Goal: Task Accomplishment & Management: Use online tool/utility

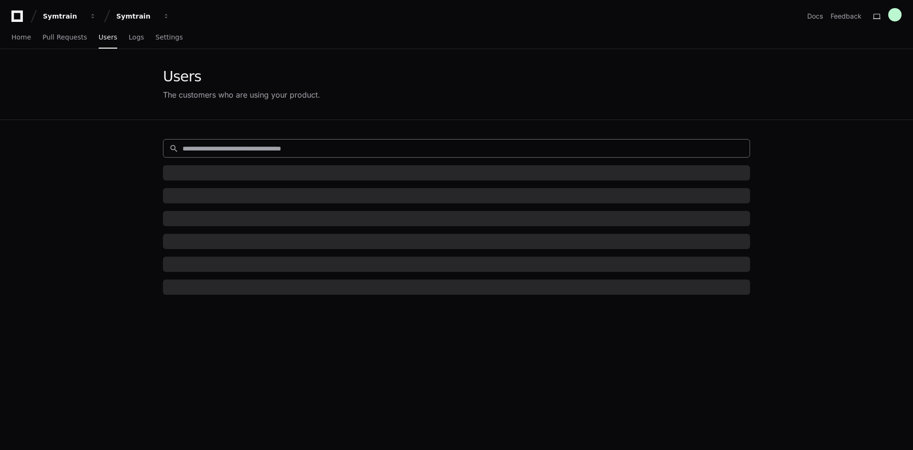
click at [245, 149] on input at bounding box center [462, 149] width 561 height 10
paste input "**********"
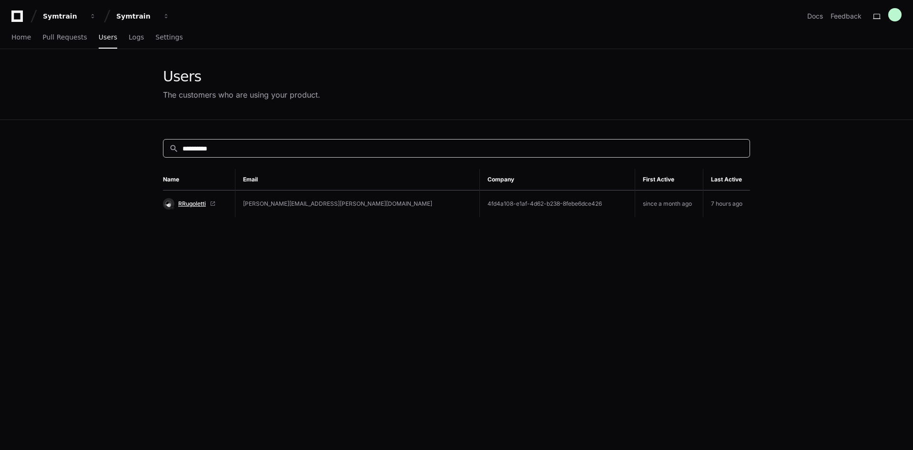
type input "**********"
click at [200, 201] on span "RRugoletti" at bounding box center [192, 204] width 28 height 8
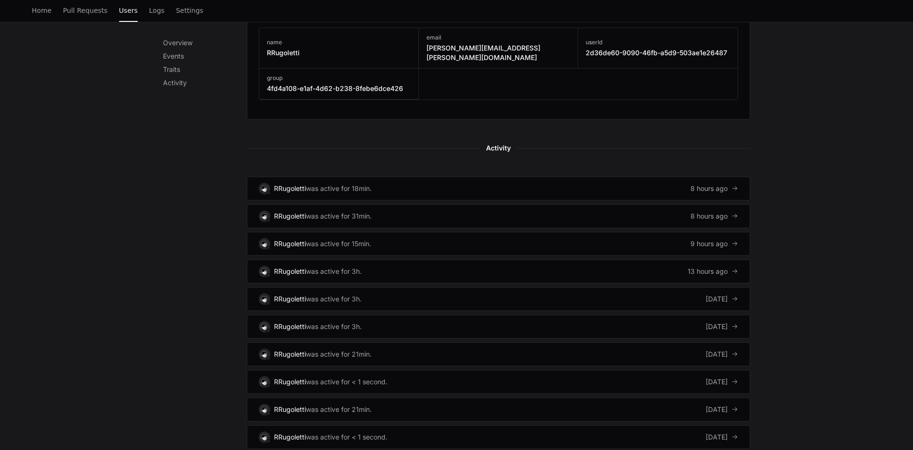
scroll to position [524, 0]
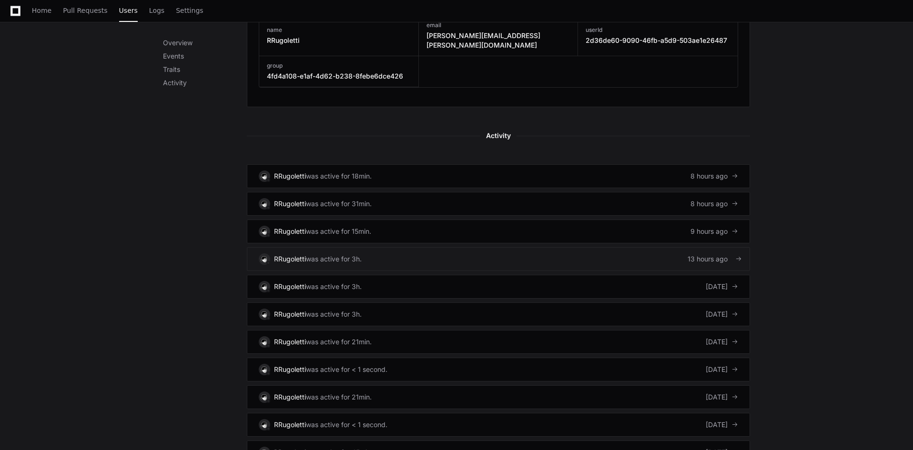
click at [663, 247] on link "RRugoletti was active for 3h. 13 hours ago" at bounding box center [498, 259] width 503 height 24
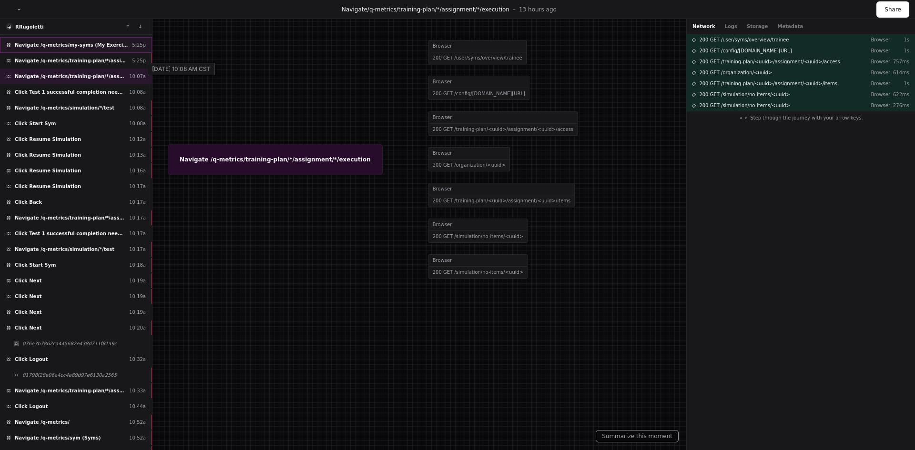
scroll to position [197, 0]
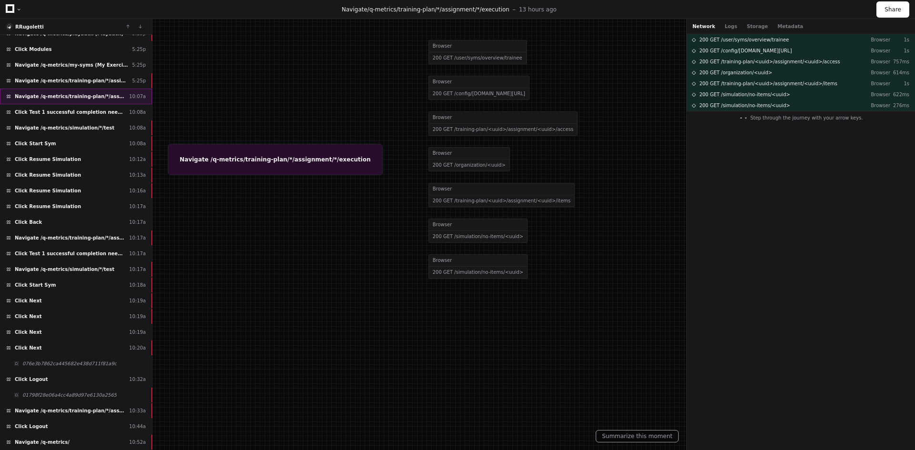
click at [110, 100] on span "Navigate /q-metrics/training-plan/*/assignment/*/execution" at bounding box center [70, 96] width 111 height 7
click at [107, 113] on div "Click Test 1 successful completion needed 10:08a" at bounding box center [76, 112] width 152 height 16
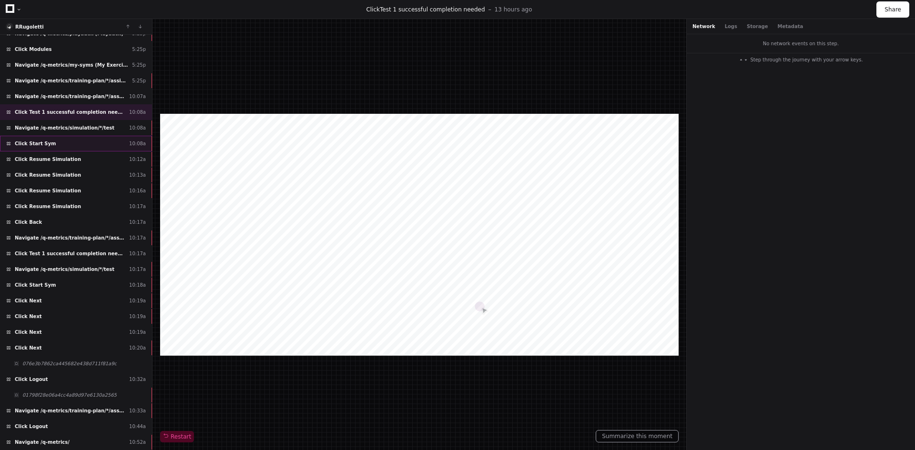
click at [92, 139] on div "Click Start Sym 10:08a" at bounding box center [76, 144] width 152 height 16
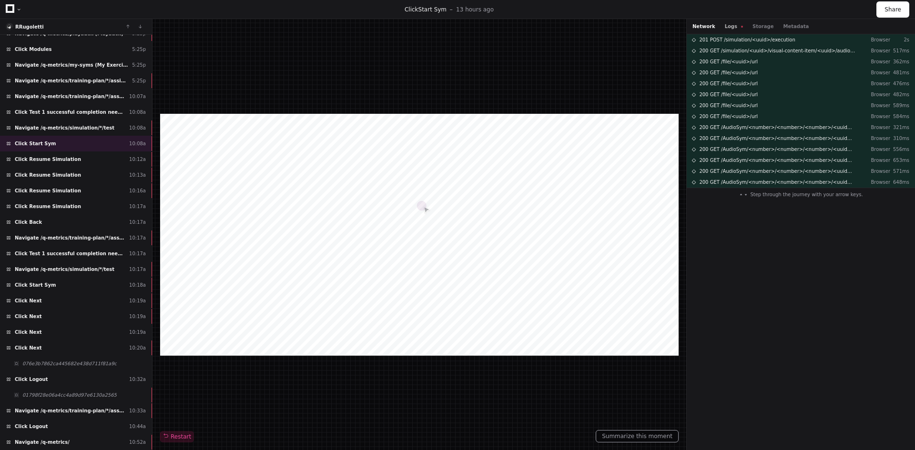
click at [730, 25] on button "Logs" at bounding box center [734, 26] width 18 height 7
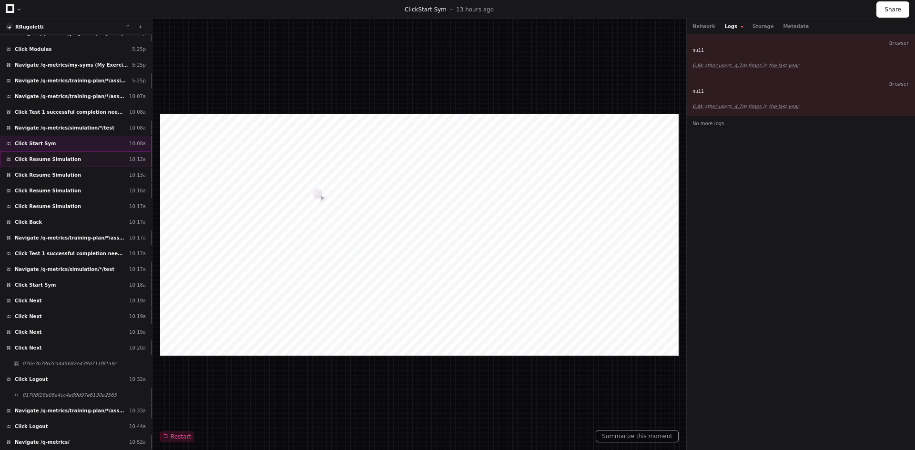
click at [82, 162] on div "Click Resume Simulation 10:12a" at bounding box center [76, 160] width 152 height 16
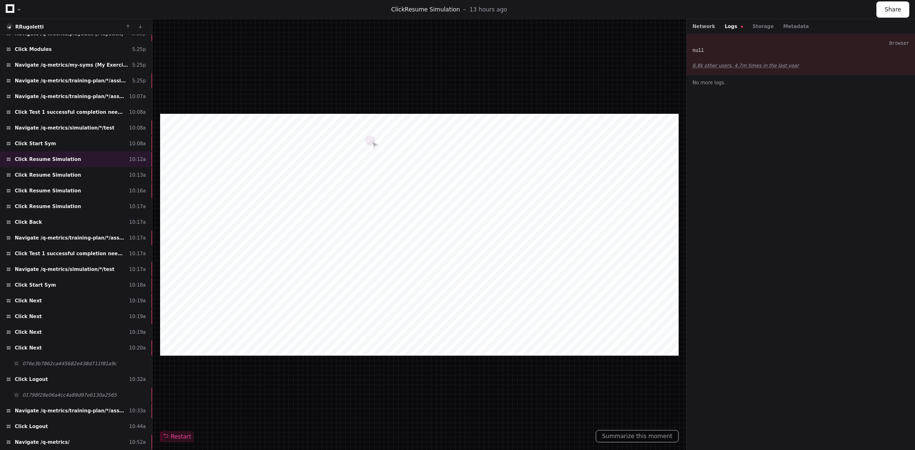
click at [702, 28] on button "Network" at bounding box center [703, 26] width 23 height 7
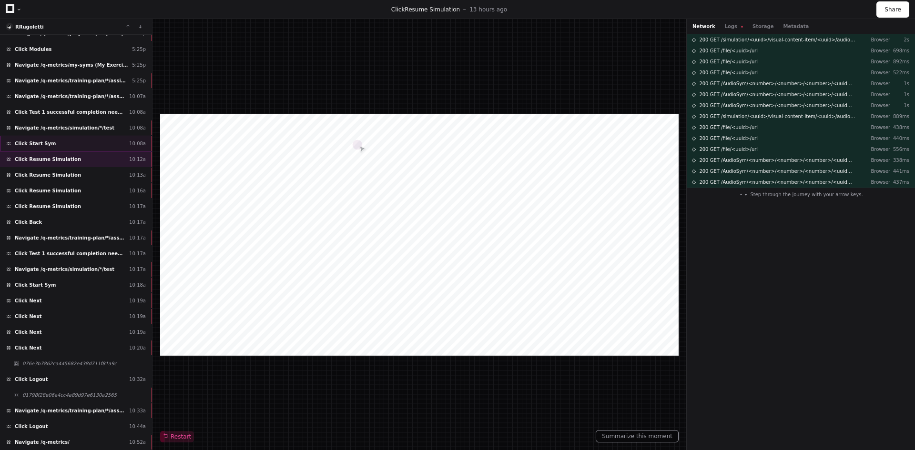
click at [80, 144] on div "Click Start Sym 10:08a" at bounding box center [76, 144] width 152 height 16
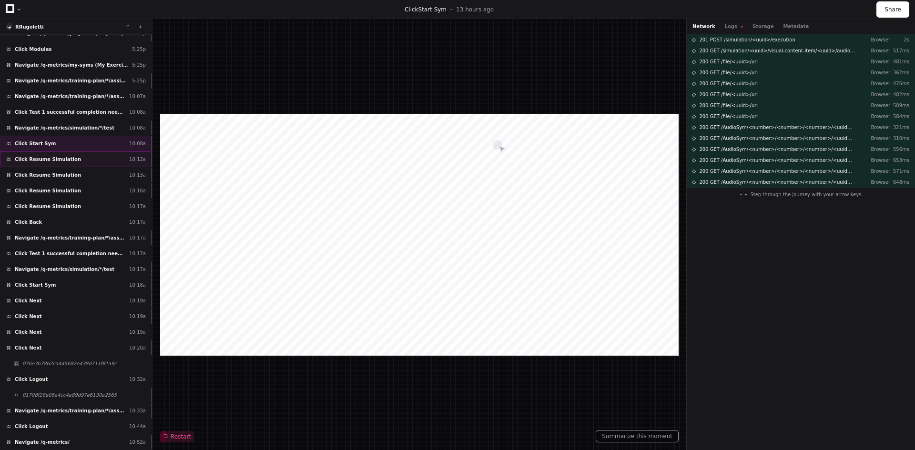
click at [58, 162] on span "Click Resume Simulation" at bounding box center [48, 159] width 66 height 7
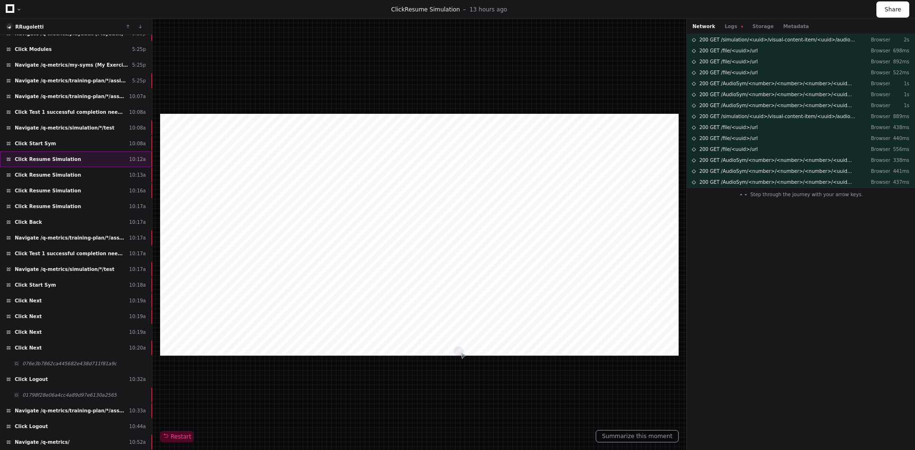
click at [102, 164] on div "Click Resume Simulation 10:12a" at bounding box center [76, 160] width 152 height 16
click at [95, 177] on div "Click Resume Simulation 10:13a" at bounding box center [76, 175] width 152 height 16
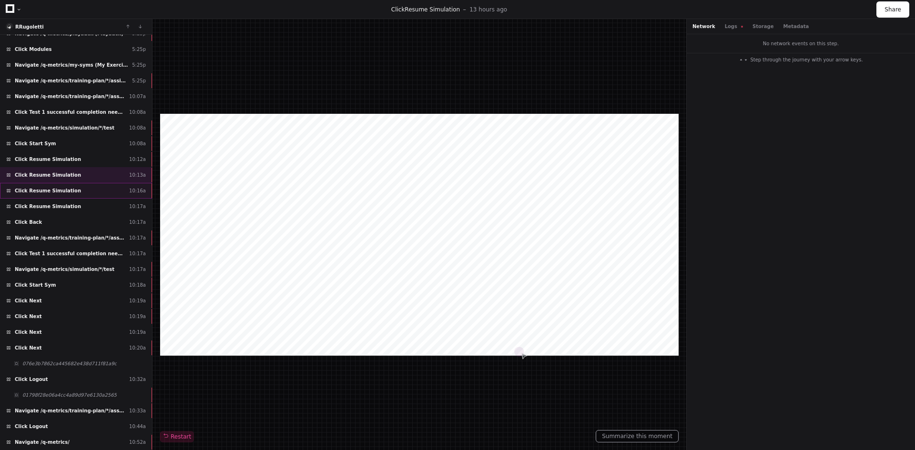
click at [89, 192] on div "Click Resume Simulation 10:16a" at bounding box center [76, 191] width 152 height 16
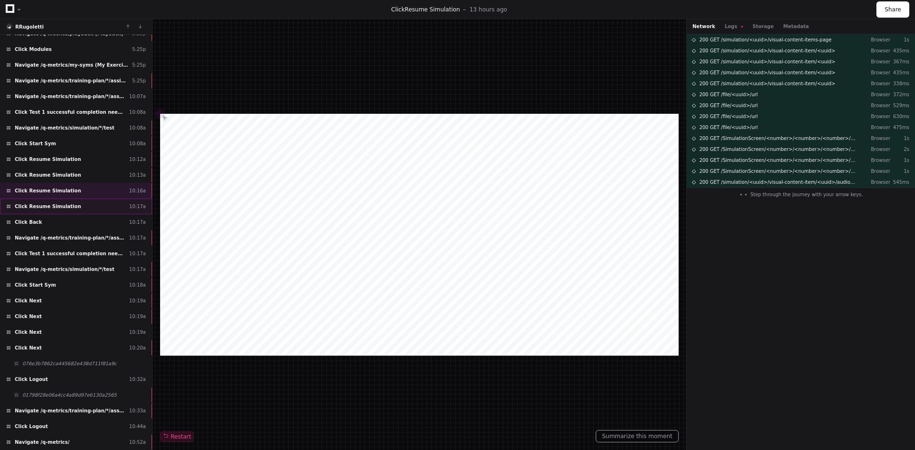
click at [82, 209] on div "Click Resume Simulation 10:17a" at bounding box center [76, 207] width 152 height 16
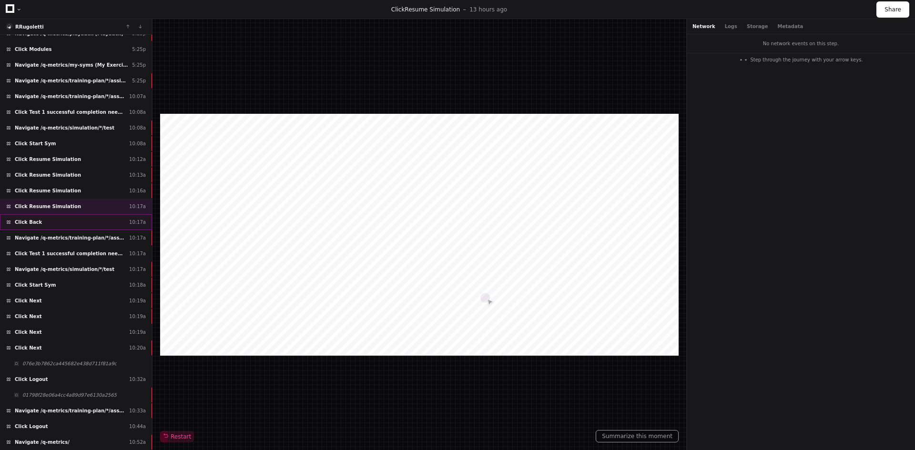
click at [78, 219] on div "Click Back 10:17a" at bounding box center [76, 222] width 152 height 16
click at [58, 239] on span "Navigate /q-metrics/training-plan/*/assignment/*/execution" at bounding box center [70, 237] width 111 height 7
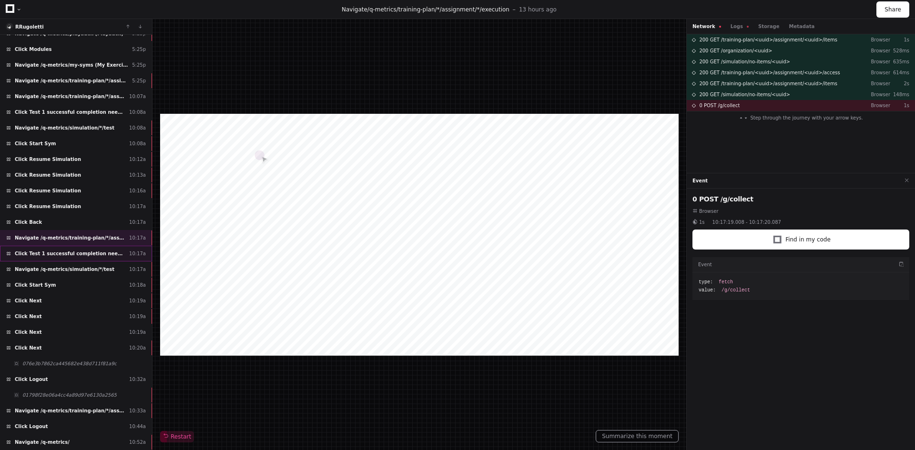
click at [60, 253] on span "Click Test 1 successful completion needed" at bounding box center [70, 253] width 111 height 7
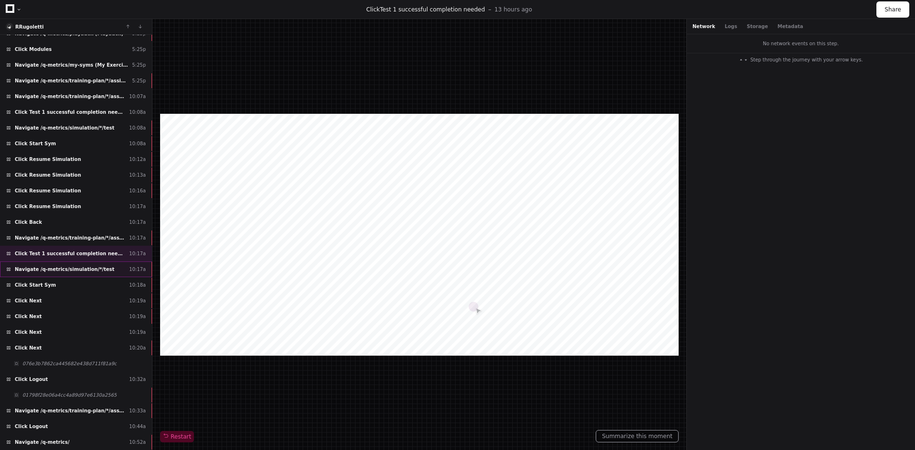
click at [62, 273] on div "Navigate /q-metrics/simulation/*/test 10:17a" at bounding box center [76, 270] width 152 height 16
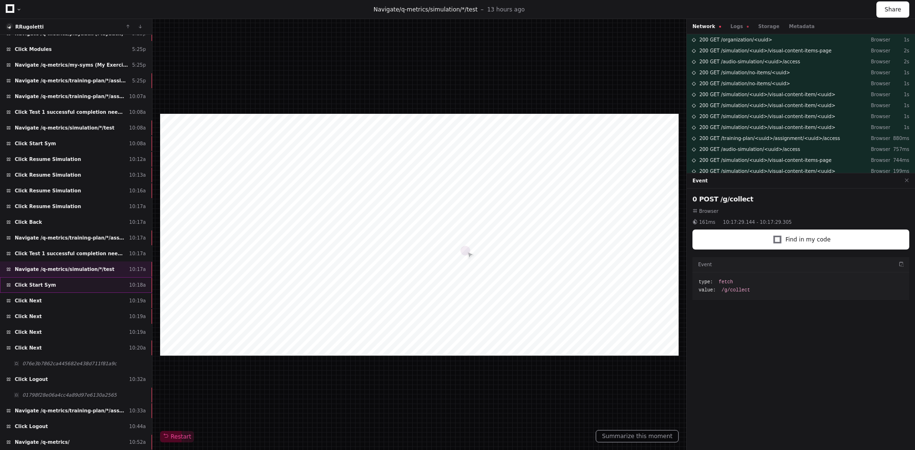
click at [63, 289] on div "Click Start Sym 10:18a" at bounding box center [76, 285] width 152 height 16
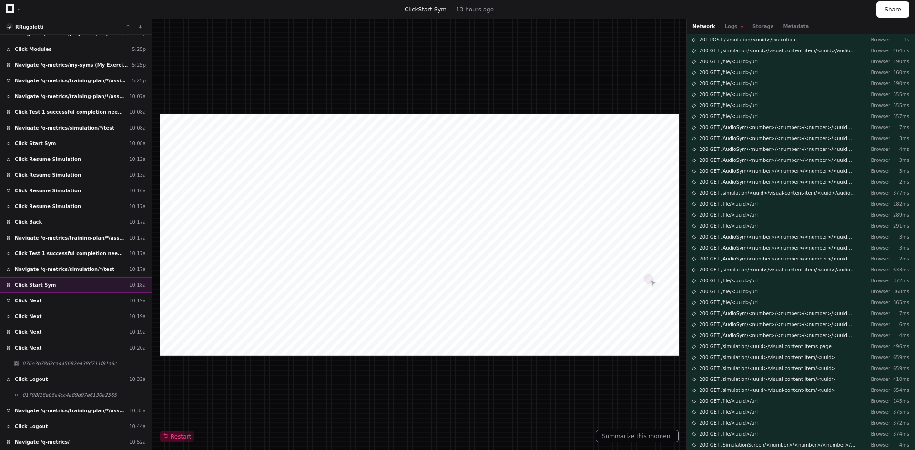
click at [63, 289] on div "Click Start Sym 10:18a" at bounding box center [76, 285] width 152 height 16
click at [63, 297] on div "Click Next 10:19a" at bounding box center [76, 301] width 152 height 16
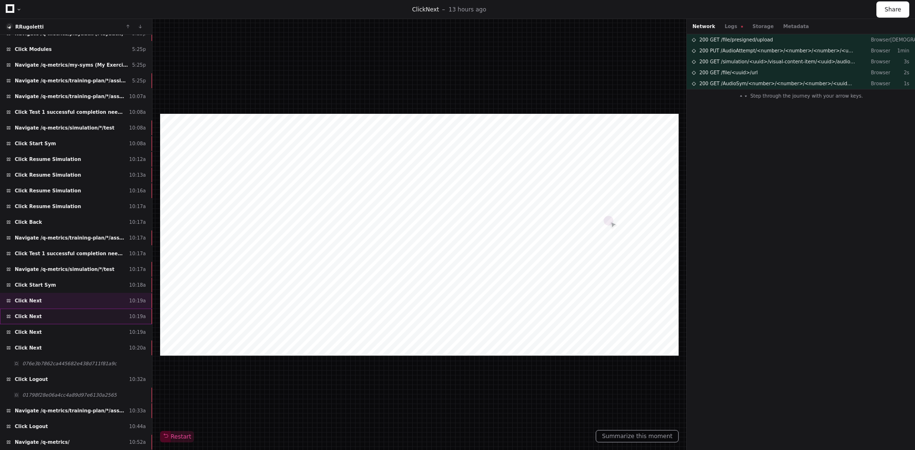
click at [65, 313] on div "Click Next 10:19a" at bounding box center [76, 317] width 152 height 16
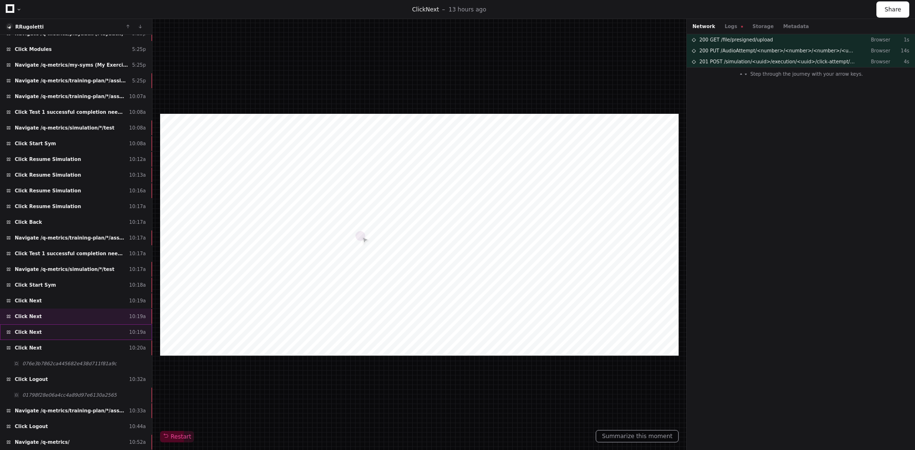
click at [71, 334] on div "Click Next 10:19a" at bounding box center [76, 332] width 152 height 16
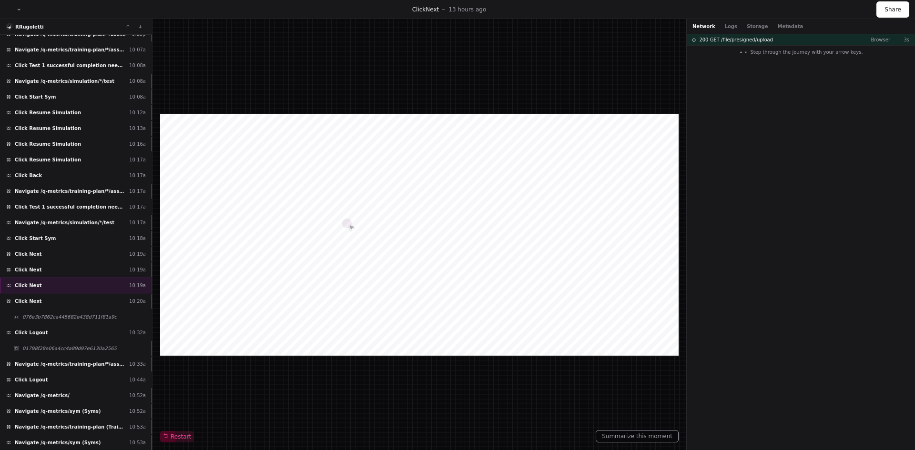
scroll to position [245, 0]
click at [51, 301] on div "Click Next 10:20a" at bounding box center [76, 301] width 152 height 16
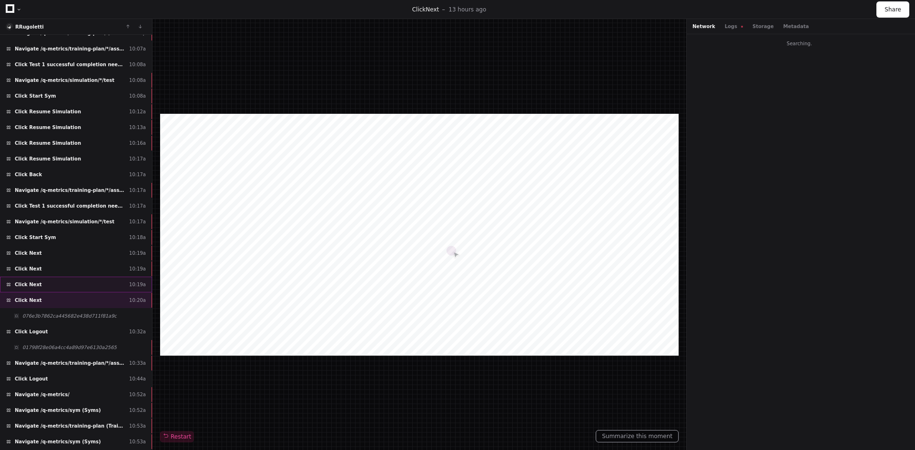
click at [47, 285] on div "Click Next 10:19a" at bounding box center [76, 285] width 152 height 16
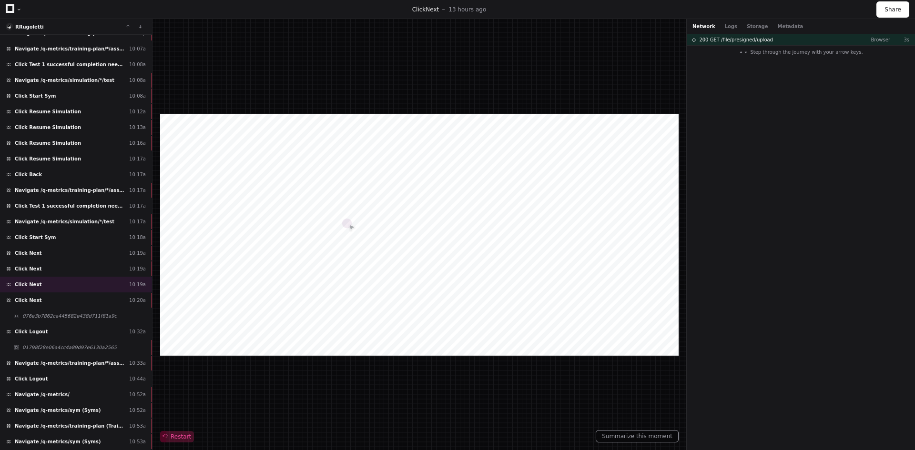
click at [171, 434] on span "Restart" at bounding box center [177, 437] width 28 height 8
click at [184, 439] on span "Restart" at bounding box center [177, 437] width 28 height 8
click at [60, 303] on div "Click Next 10:20a" at bounding box center [76, 301] width 152 height 16
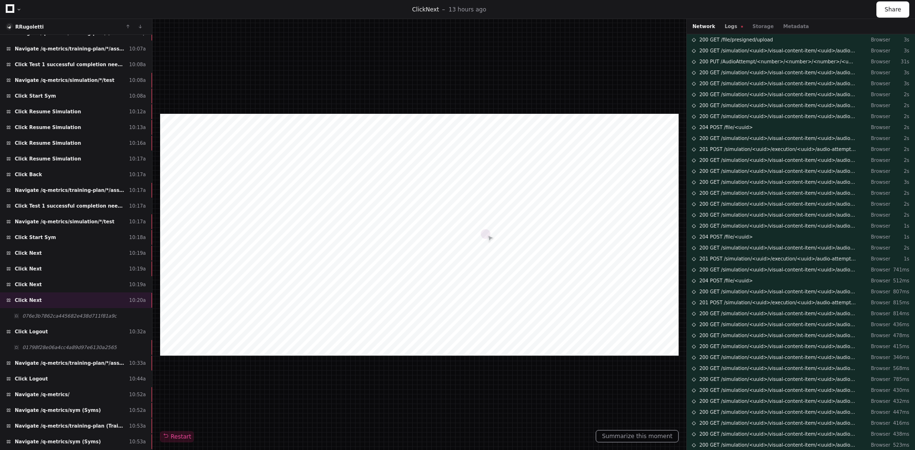
click at [725, 26] on button "Logs" at bounding box center [734, 26] width 18 height 7
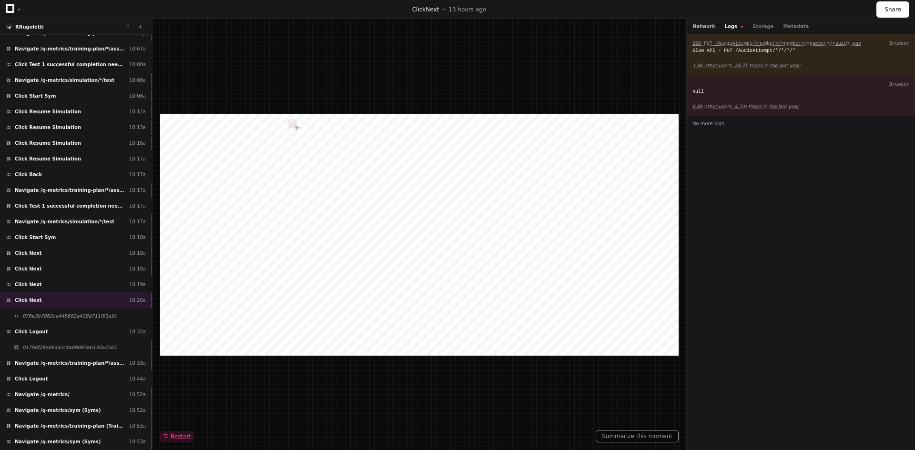
click at [703, 29] on button "Network" at bounding box center [703, 26] width 23 height 7
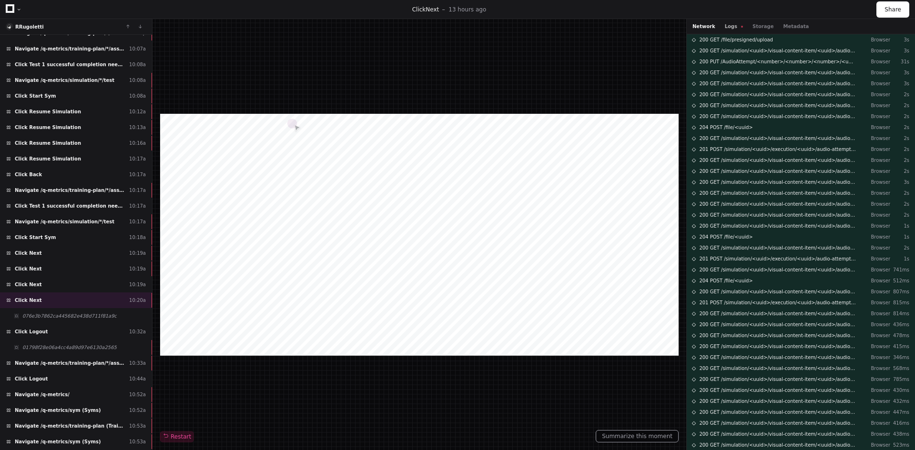
click at [729, 29] on button "Logs" at bounding box center [734, 26] width 18 height 7
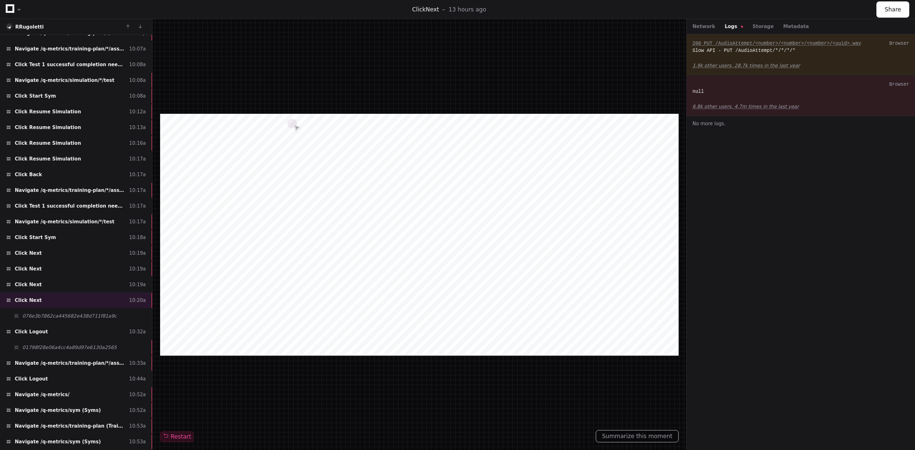
click at [713, 30] on div "Network Logs Storage Metadata" at bounding box center [801, 26] width 228 height 15
click at [706, 30] on div "Network Logs Storage Metadata" at bounding box center [801, 26] width 228 height 15
drag, startPoint x: 706, startPoint y: 29, endPoint x: 721, endPoint y: 24, distance: 16.0
click at [706, 29] on button "Network" at bounding box center [703, 26] width 23 height 7
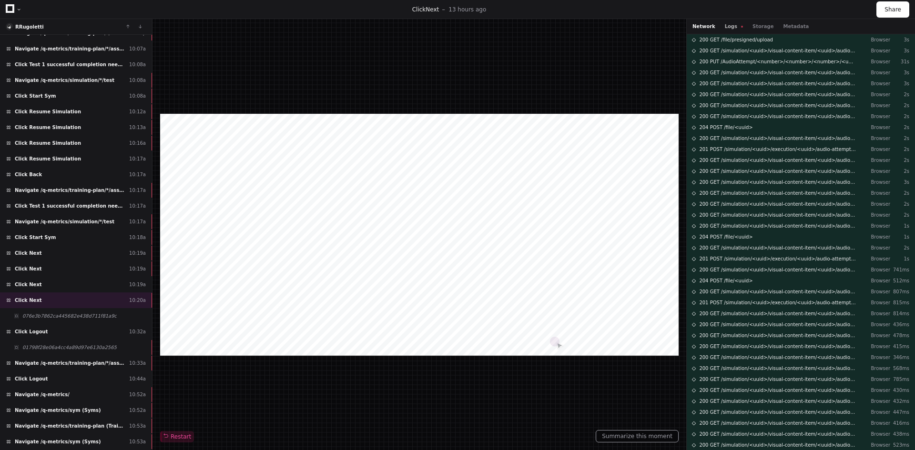
click at [727, 25] on button "Logs" at bounding box center [734, 26] width 18 height 7
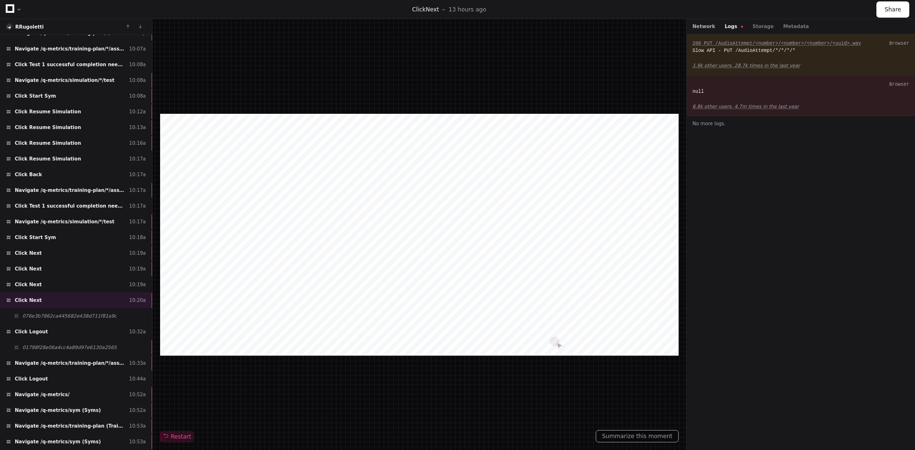
click at [710, 29] on button "Network" at bounding box center [703, 26] width 23 height 7
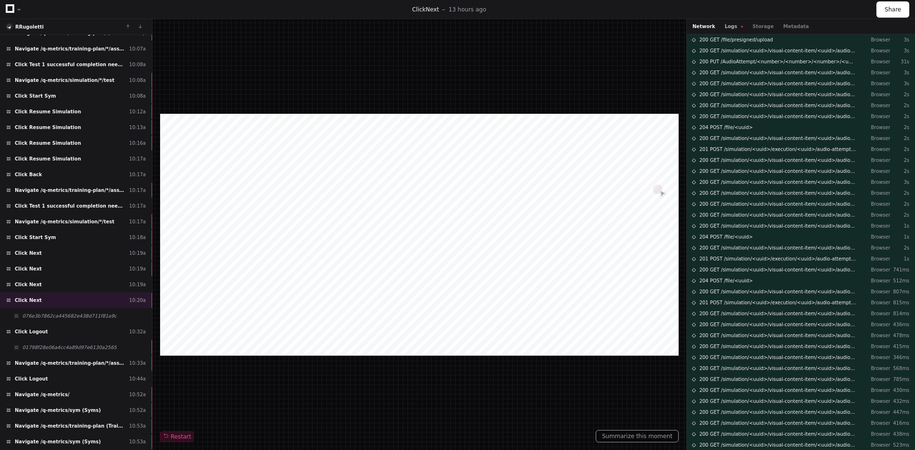
click at [729, 26] on button "Logs" at bounding box center [734, 26] width 18 height 7
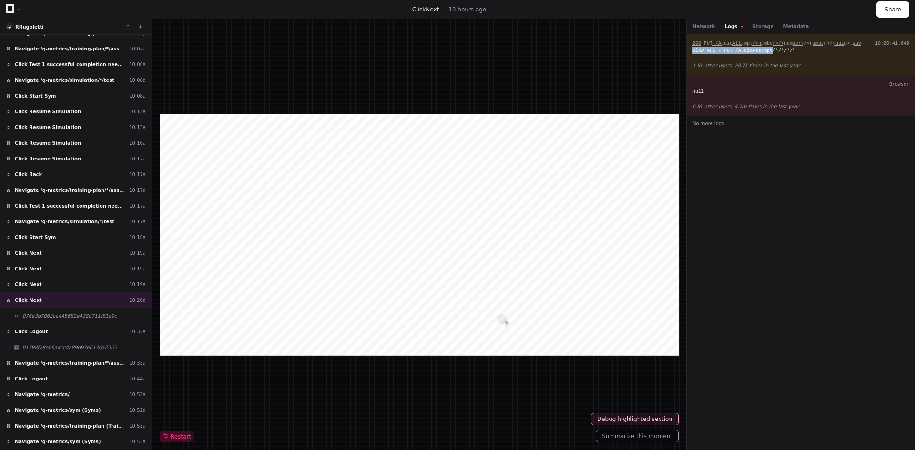
drag, startPoint x: 691, startPoint y: 52, endPoint x: 765, endPoint y: 50, distance: 73.9
click at [765, 50] on div "200 PUT /AudioAttempt/<number>/<number>/<number>/<uuid>.wav 10:20:41.649 Slow A…" at bounding box center [801, 54] width 228 height 41
copy div "Slow API - PUT /AudioAttempt"
click at [817, 53] on div "Slow API - PUT /AudioAttempt/*/*/*/*" at bounding box center [800, 50] width 217 height 7
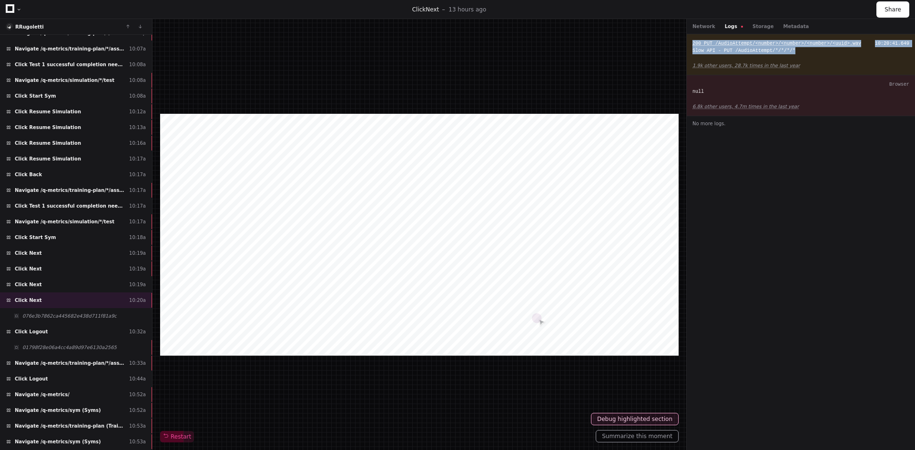
drag, startPoint x: 692, startPoint y: 40, endPoint x: 793, endPoint y: 47, distance: 100.7
click at [793, 47] on div "200 PUT /AudioAttempt/<number>/<number>/<number>/<uuid>.wav 10:20:41.649 Slow A…" at bounding box center [801, 54] width 228 height 41
click at [802, 50] on div "Slow API - PUT /AudioAttempt/*/*/*/*" at bounding box center [800, 50] width 217 height 7
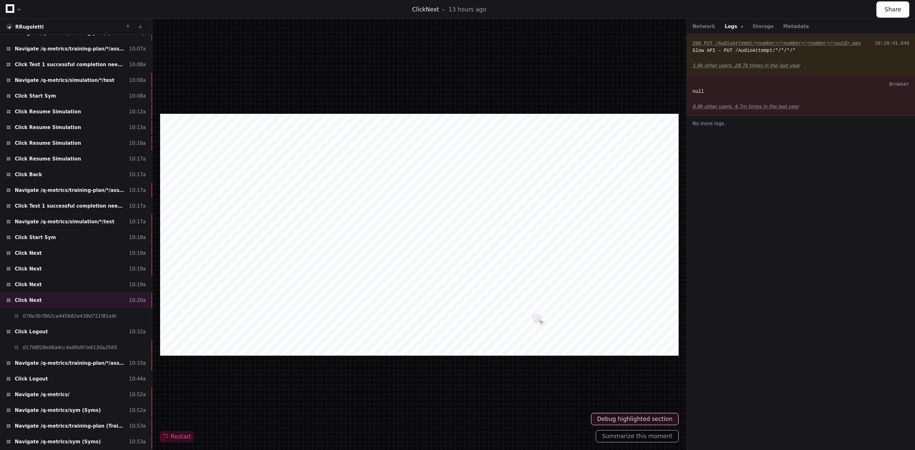
click at [777, 57] on div "200 PUT /AudioAttempt/<number>/<number>/<number>/<uuid>.wav 10:20:41.649 Slow A…" at bounding box center [801, 54] width 228 height 41
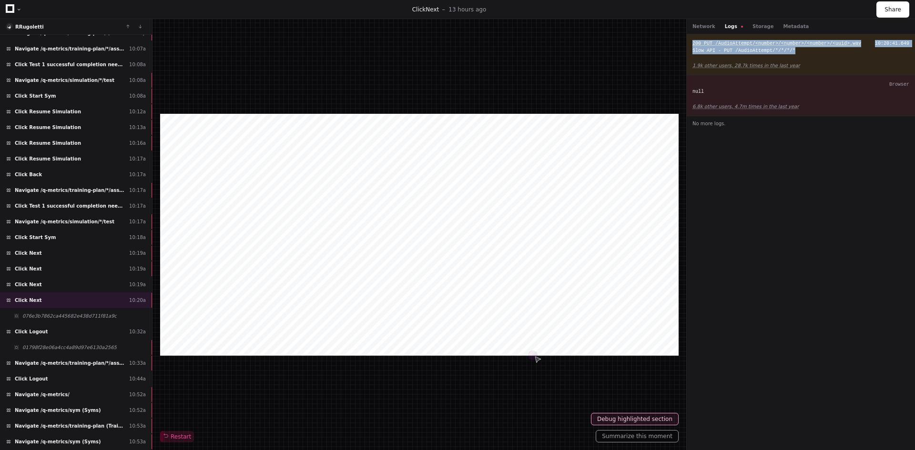
drag, startPoint x: 690, startPoint y: 42, endPoint x: 788, endPoint y: 49, distance: 98.4
click at [788, 49] on div "200 PUT /AudioAttempt/<number>/<number>/<number>/<uuid>.wav 10:20:41.649 Slow A…" at bounding box center [801, 54] width 228 height 41
copy div "200 PUT /AudioAttempt/<number>/<number>/<number>/<uuid>.wav 10:20:41.649 Slow A…"
click at [62, 317] on span "076e3b7862ca445682e438d711f81a9c" at bounding box center [69, 316] width 94 height 7
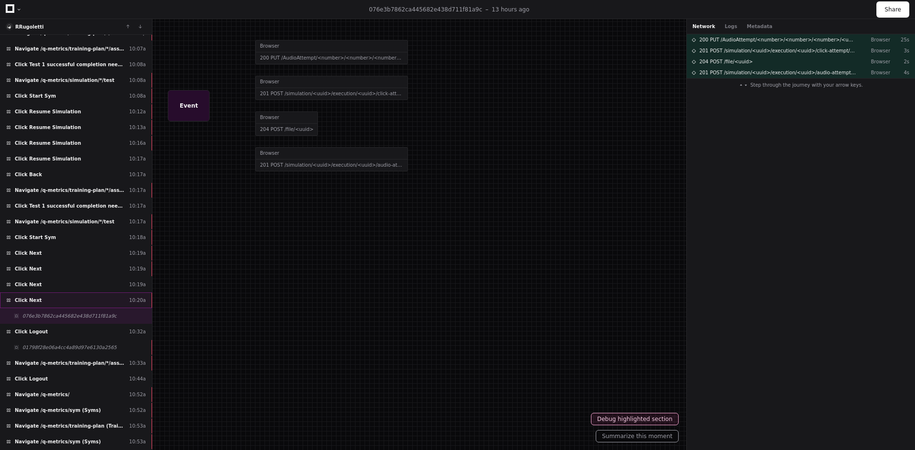
click at [66, 298] on div "Click Next 10:20a" at bounding box center [76, 301] width 152 height 16
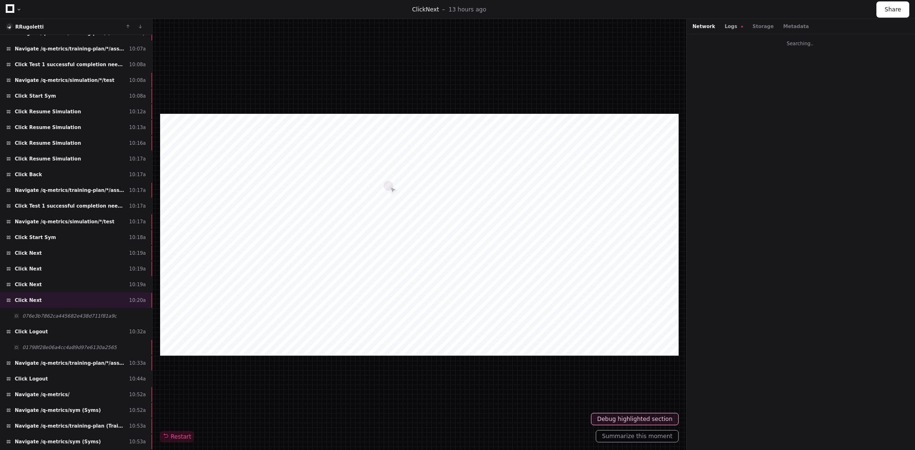
click at [729, 29] on button "Logs" at bounding box center [734, 26] width 18 height 7
click at [64, 319] on span "076e3b7862ca445682e438d711f81a9c" at bounding box center [69, 316] width 94 height 7
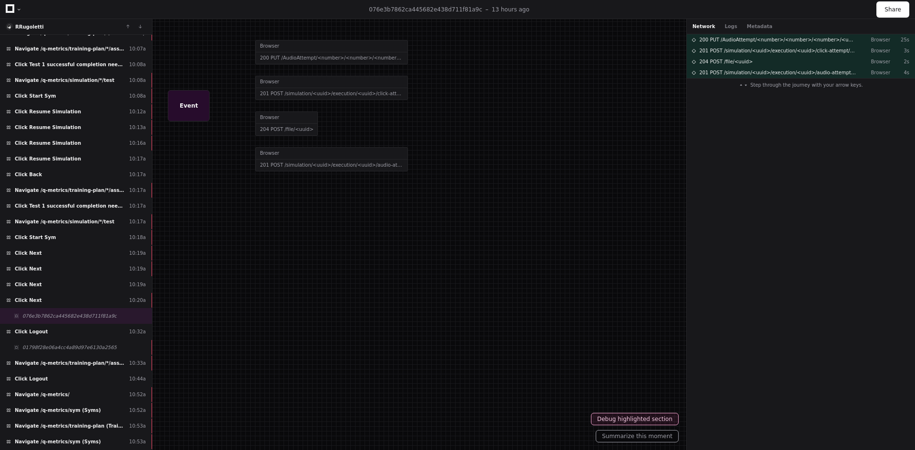
drag, startPoint x: 732, startPoint y: 18, endPoint x: 727, endPoint y: 21, distance: 5.8
click at [732, 19] on div "076e3b7862ca445682e438d711f81a9c 13 hours ago Share" at bounding box center [457, 9] width 915 height 19
click at [726, 25] on button "Logs" at bounding box center [731, 26] width 12 height 7
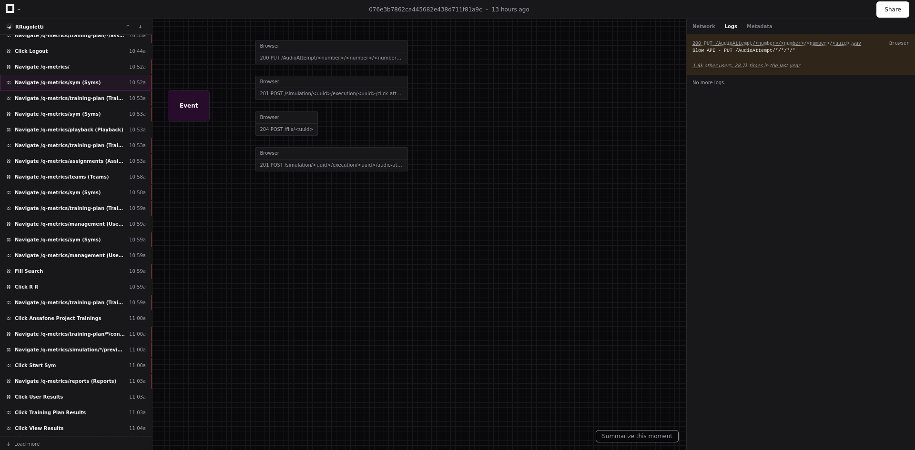
scroll to position [574, 0]
click at [50, 367] on div "Click Start Sym 11:00a" at bounding box center [76, 365] width 152 height 16
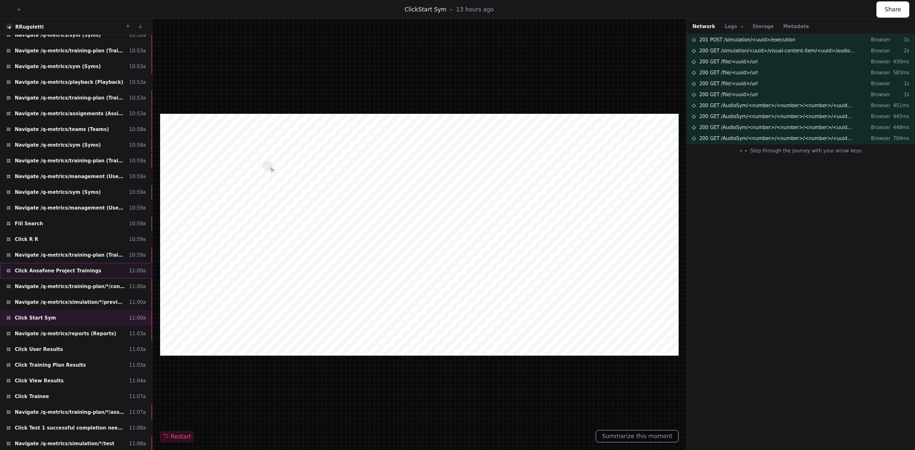
scroll to position [621, 0]
click at [115, 335] on div "Navigate /q-metrics/reports (Reports) 11:03a" at bounding box center [76, 333] width 152 height 16
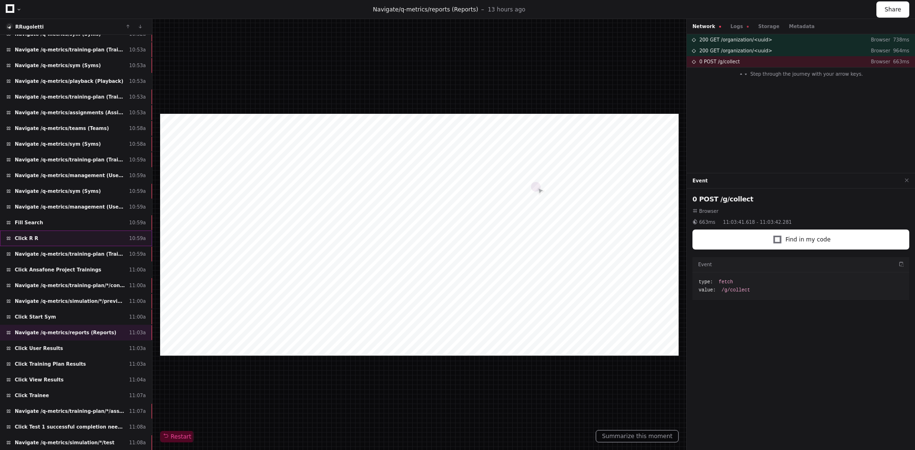
click at [60, 237] on div "Click R R 10:59a" at bounding box center [76, 239] width 152 height 16
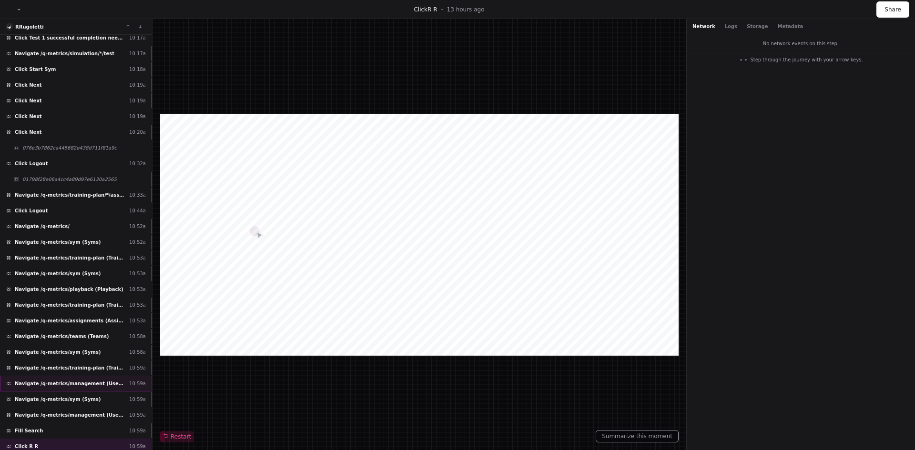
scroll to position [383, 0]
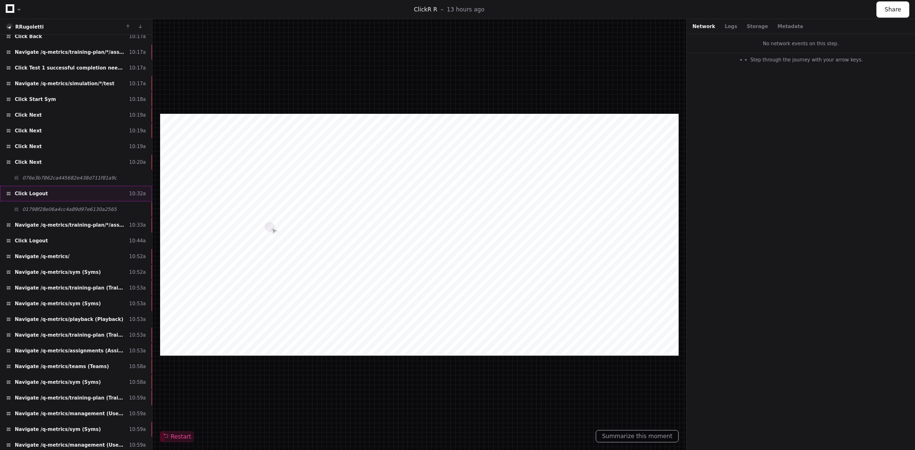
click at [42, 198] on div "Click Logout 10:32a" at bounding box center [76, 194] width 152 height 16
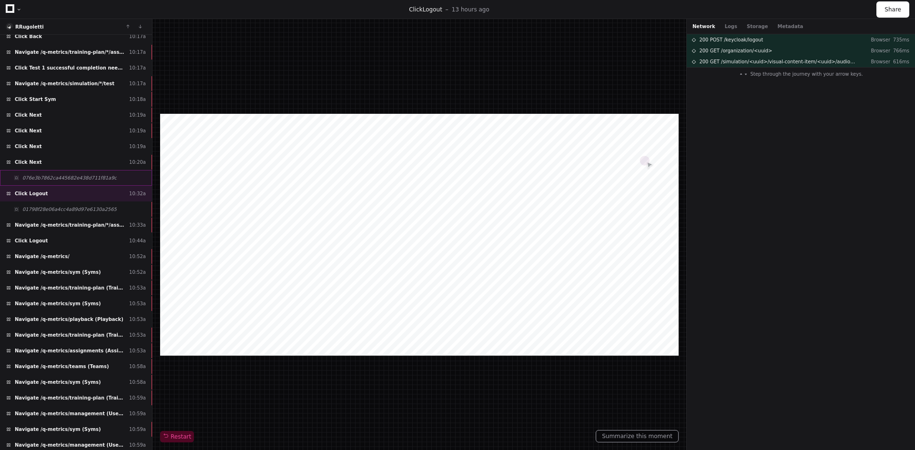
click at [61, 182] on div "076e3b7862ca445682e438d711f81a9c" at bounding box center [76, 178] width 152 height 16
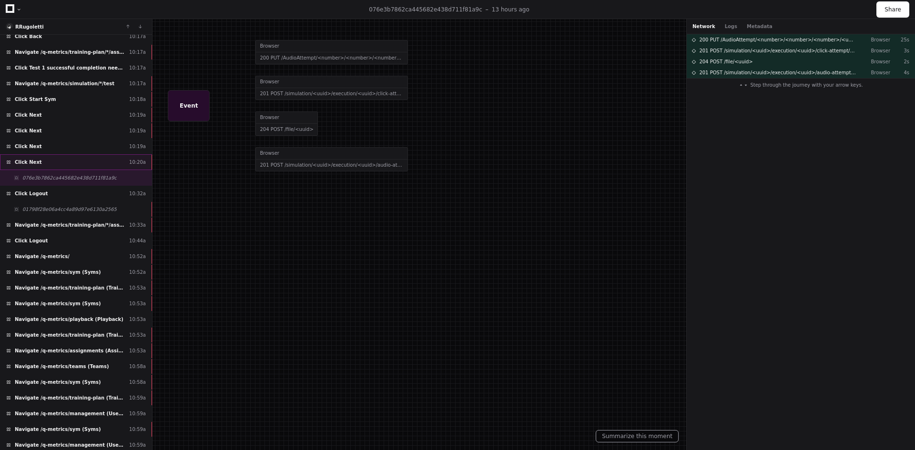
click at [63, 159] on div "Click Next 10:20a" at bounding box center [76, 162] width 152 height 16
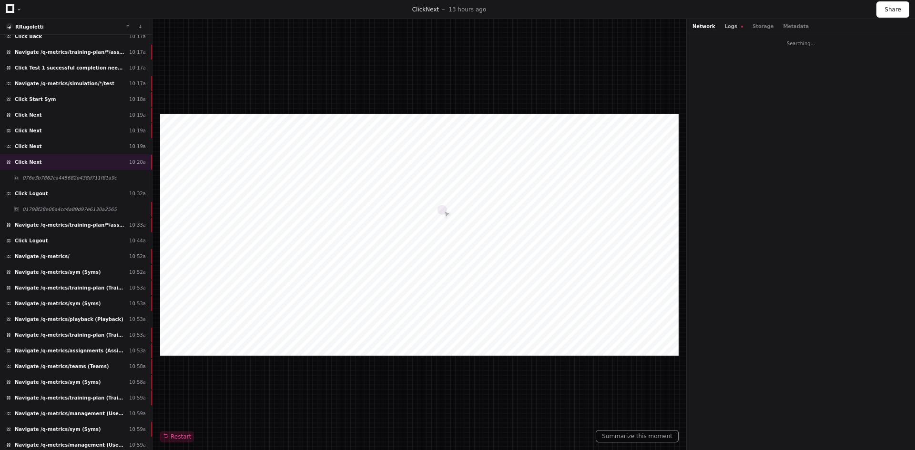
click at [731, 26] on button "Logs" at bounding box center [734, 26] width 18 height 7
click at [693, 30] on div "Network Logs Storage Metadata" at bounding box center [801, 26] width 228 height 15
click at [704, 27] on button "Network" at bounding box center [703, 26] width 23 height 7
click at [725, 24] on button "Logs" at bounding box center [734, 26] width 18 height 7
click at [41, 145] on div "Click Next 10:19a" at bounding box center [76, 147] width 152 height 16
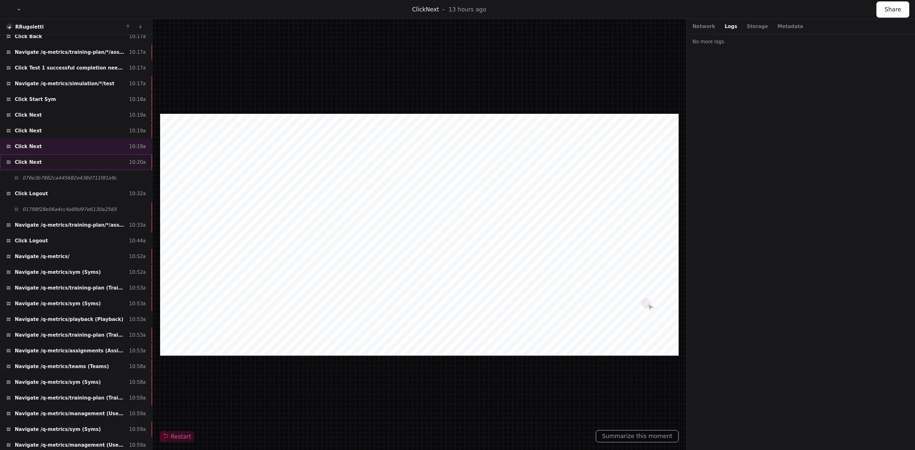
click at [77, 165] on div "Click Next 10:20a" at bounding box center [76, 162] width 152 height 16
click at [703, 31] on div "Network Logs Storage Metadata" at bounding box center [801, 26] width 228 height 15
click at [704, 29] on button "Network" at bounding box center [703, 26] width 23 height 7
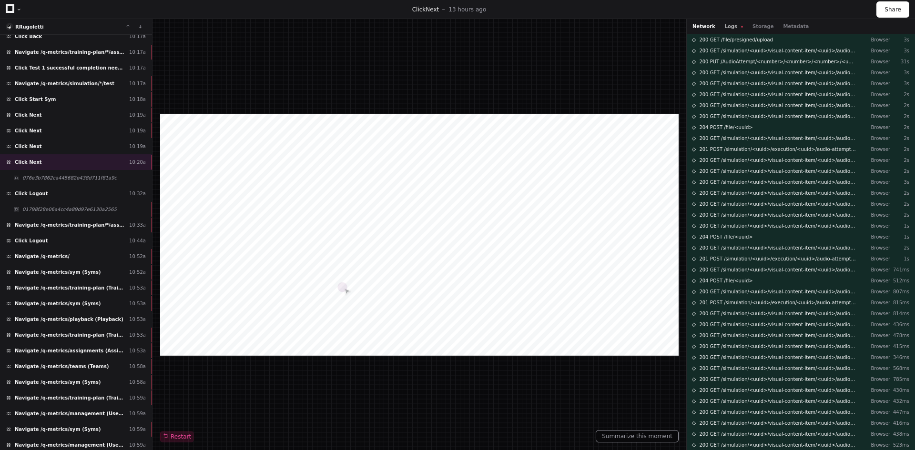
click at [728, 25] on button "Logs" at bounding box center [734, 26] width 18 height 7
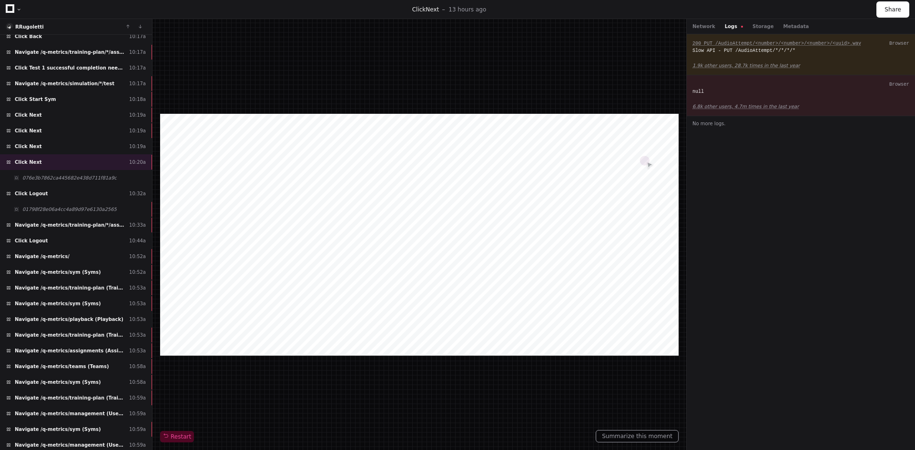
click at [851, 177] on div "200 PUT /AudioAttempt/<number>/<number>/<number>/<uuid>.wav Browser Slow API - …" at bounding box center [801, 242] width 228 height 416
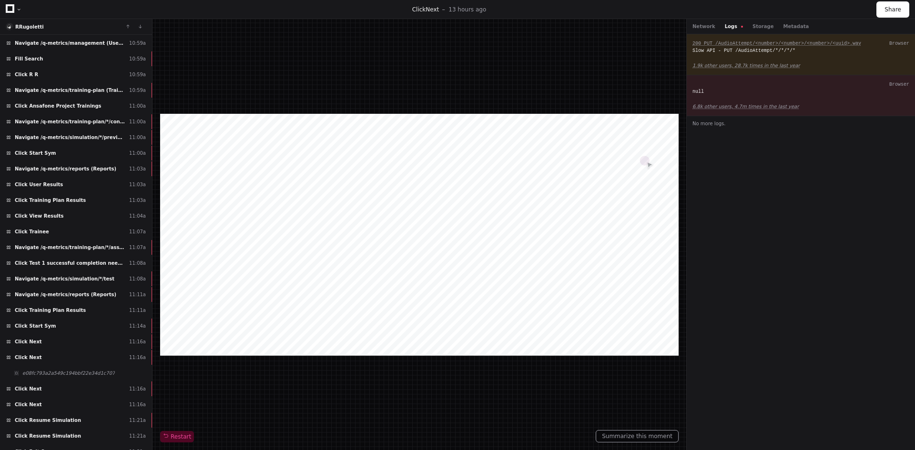
scroll to position [809, 0]
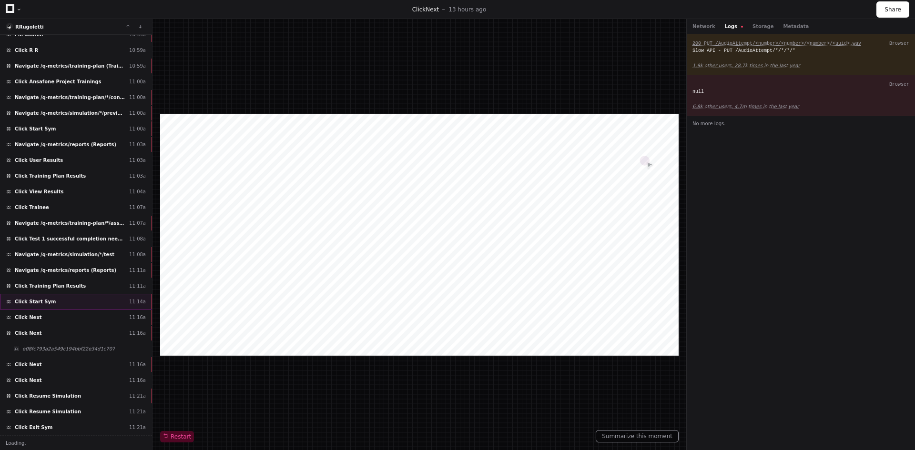
click at [50, 304] on div "Click Start Sym 11:14a" at bounding box center [76, 302] width 152 height 16
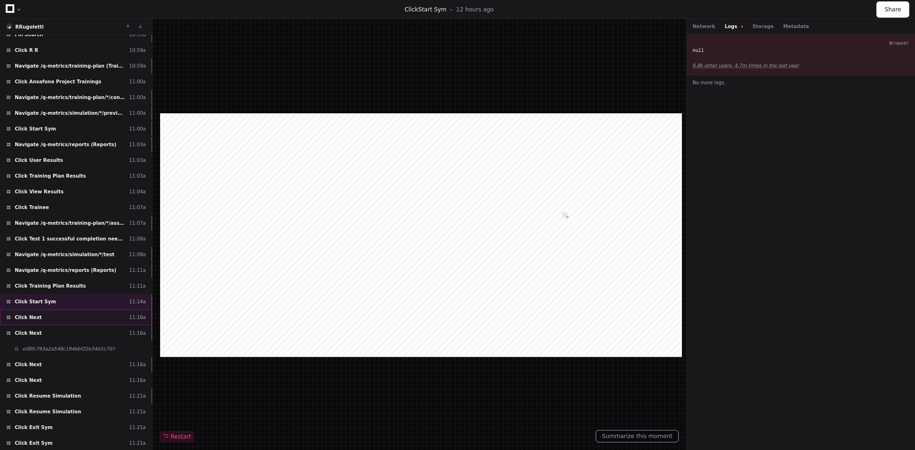
click at [59, 317] on div "Click Next 11:16a" at bounding box center [76, 318] width 152 height 16
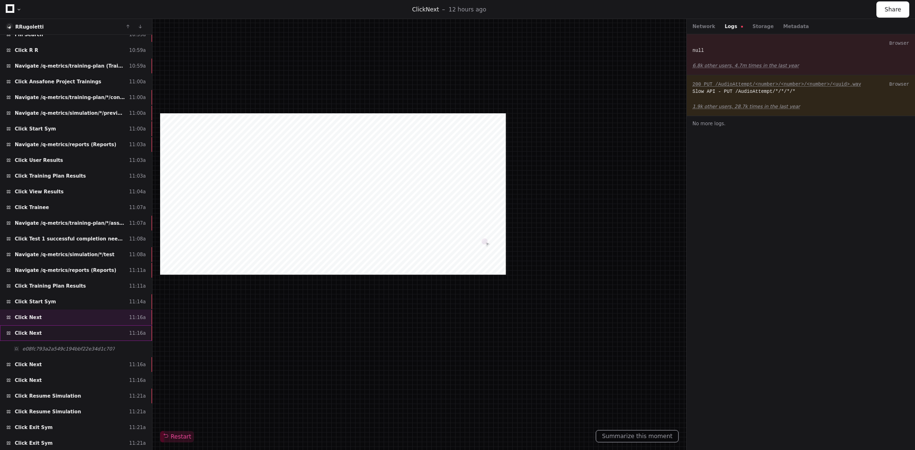
click at [52, 328] on div "Click Next 11:16a" at bounding box center [76, 333] width 152 height 16
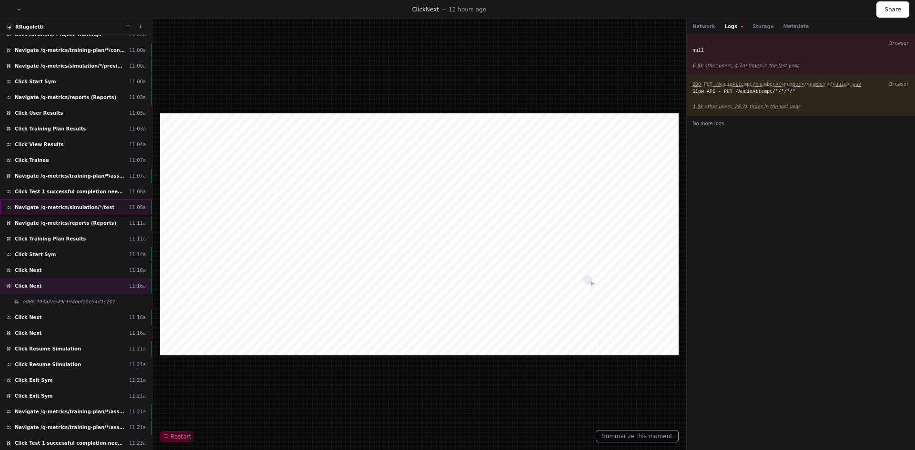
scroll to position [857, 0]
click at [82, 306] on div "e08fc793a2a549c194bbf22e34d1c707" at bounding box center [76, 301] width 152 height 16
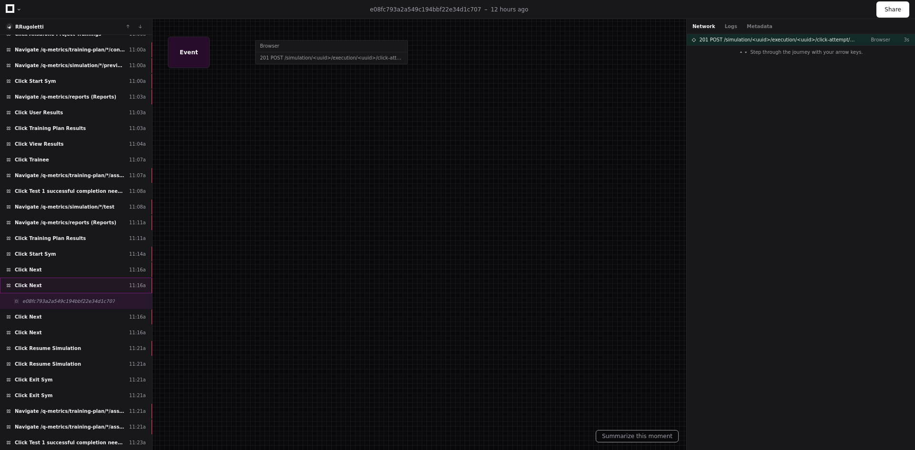
click at [84, 288] on div "Click Next 11:16a" at bounding box center [76, 286] width 152 height 16
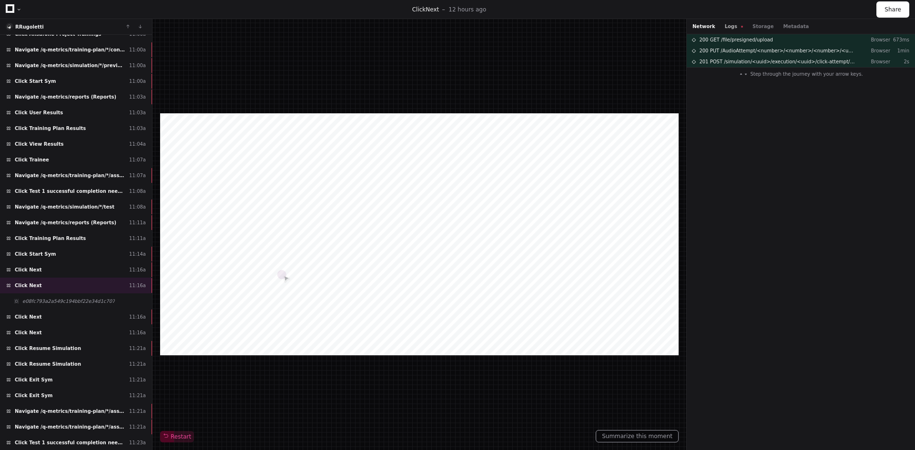
click at [729, 30] on button "Logs" at bounding box center [734, 26] width 18 height 7
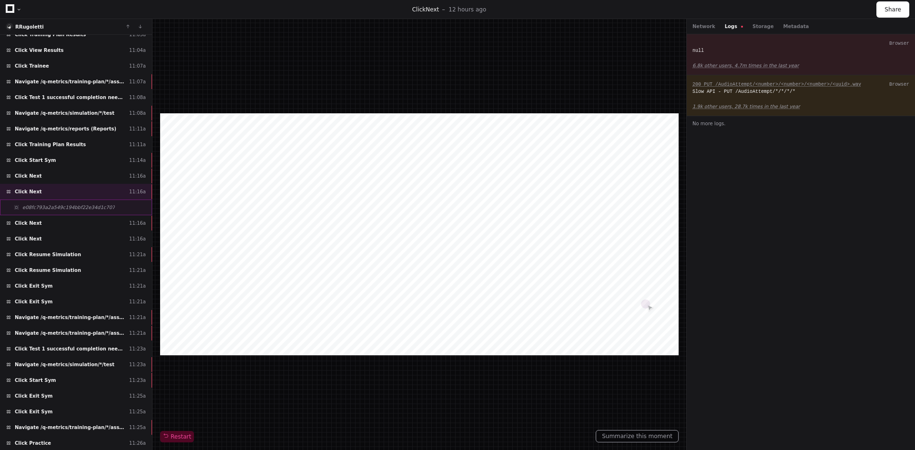
scroll to position [952, 0]
click at [60, 256] on span "Click Resume Simulation" at bounding box center [48, 253] width 66 height 7
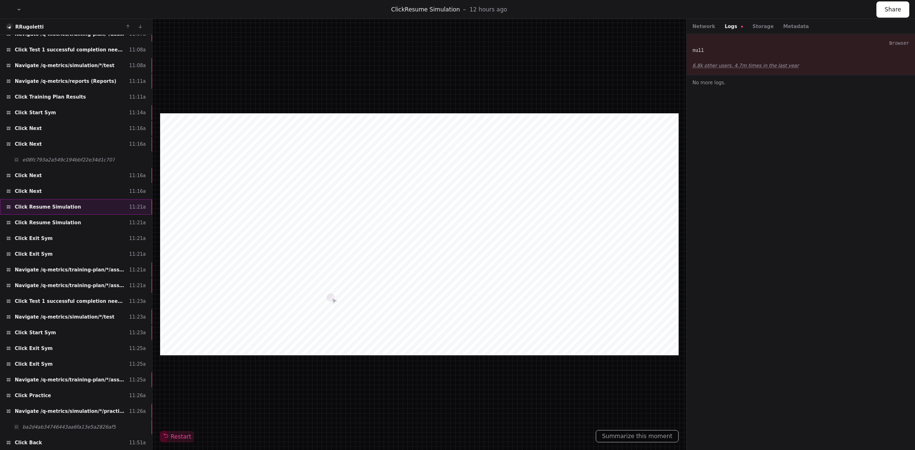
scroll to position [1000, 0]
click at [61, 336] on div "Click Start Sym 11:23a" at bounding box center [76, 331] width 152 height 16
